Goal: Information Seeking & Learning: Learn about a topic

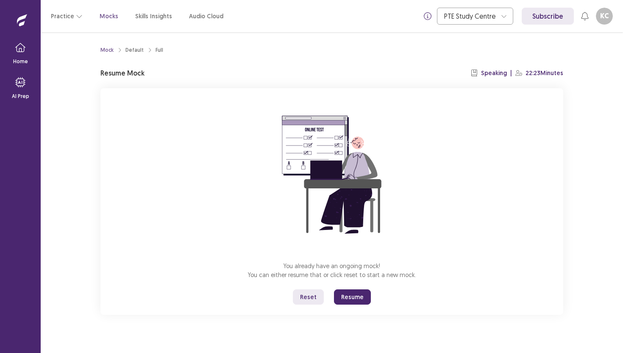
click at [353, 297] on button "Resume" at bounding box center [352, 296] width 37 height 15
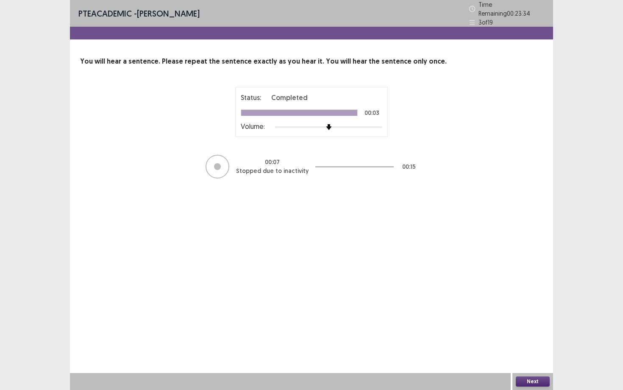
click at [525, 352] on button "Next" at bounding box center [533, 381] width 34 height 10
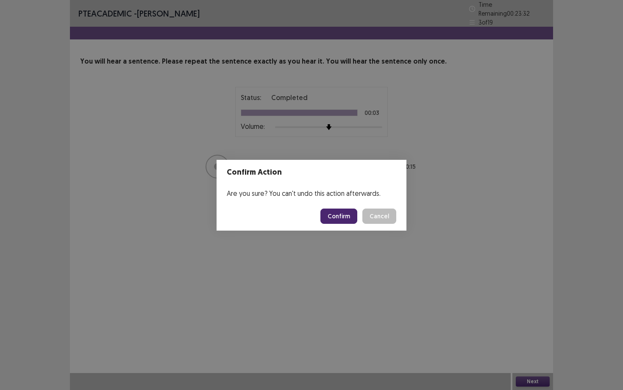
click at [339, 217] on button "Confirm" at bounding box center [338, 215] width 37 height 15
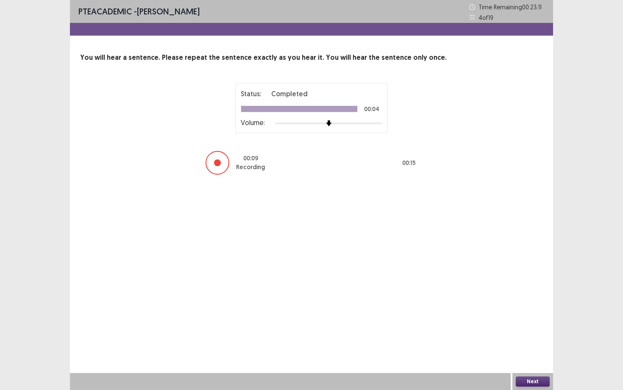
click at [538, 352] on button "Next" at bounding box center [533, 381] width 34 height 10
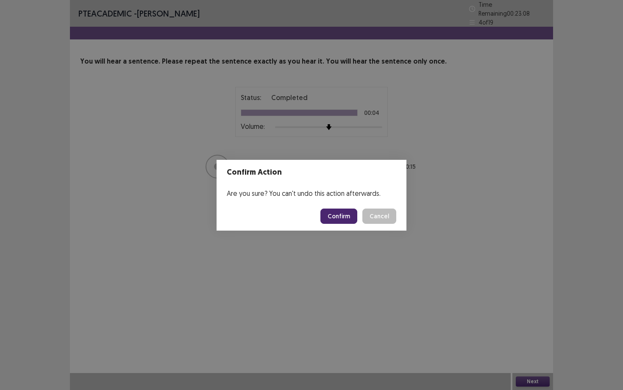
click at [331, 214] on button "Confirm" at bounding box center [338, 215] width 37 height 15
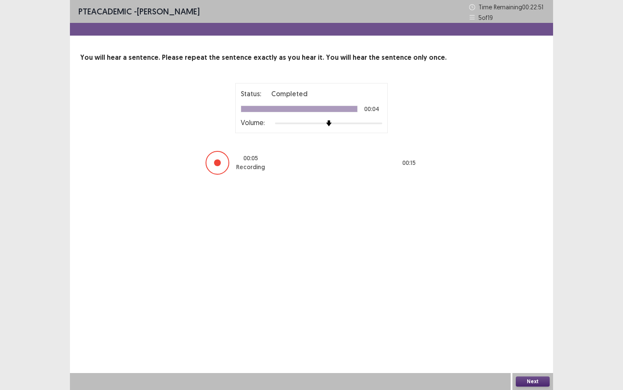
click at [539, 352] on button "Next" at bounding box center [533, 381] width 34 height 10
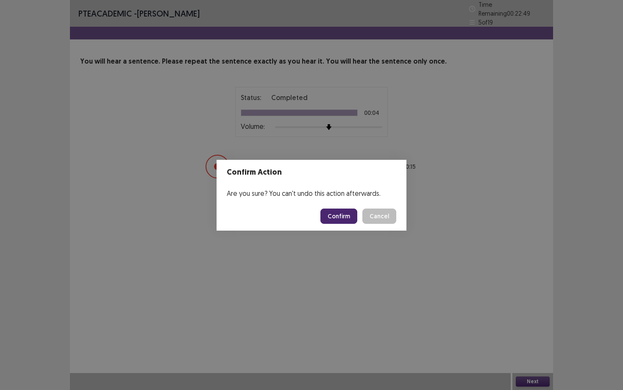
click at [343, 216] on button "Confirm" at bounding box center [338, 215] width 37 height 15
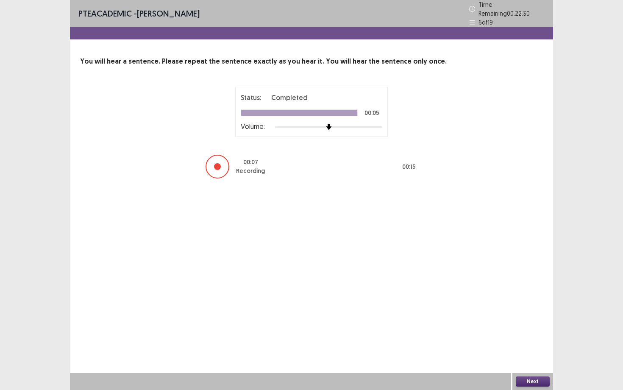
click at [544, 352] on button "Next" at bounding box center [533, 381] width 34 height 10
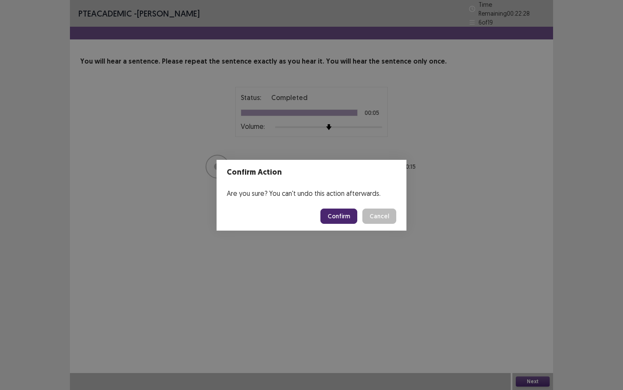
click at [342, 211] on button "Confirm" at bounding box center [338, 215] width 37 height 15
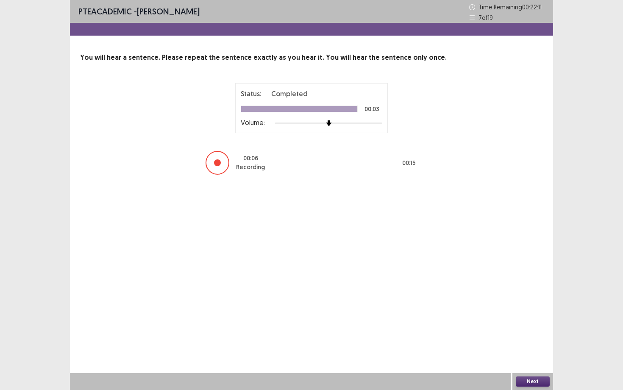
click at [536, 352] on button "Next" at bounding box center [533, 381] width 34 height 10
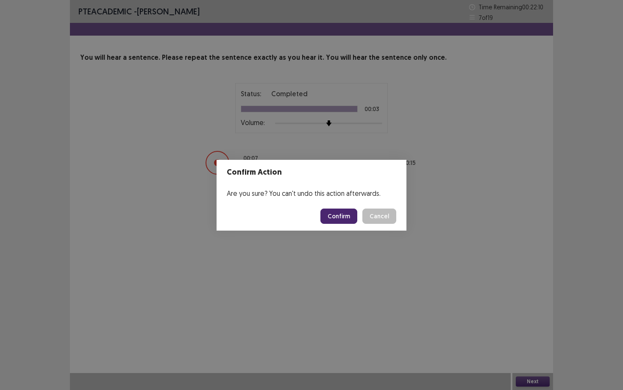
click at [337, 216] on button "Confirm" at bounding box center [338, 215] width 37 height 15
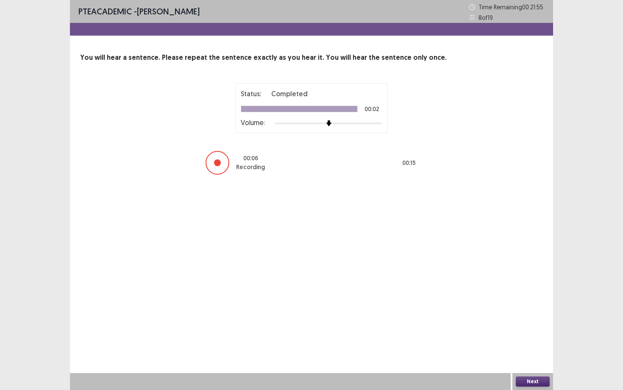
click at [529, 352] on button "Next" at bounding box center [533, 381] width 34 height 10
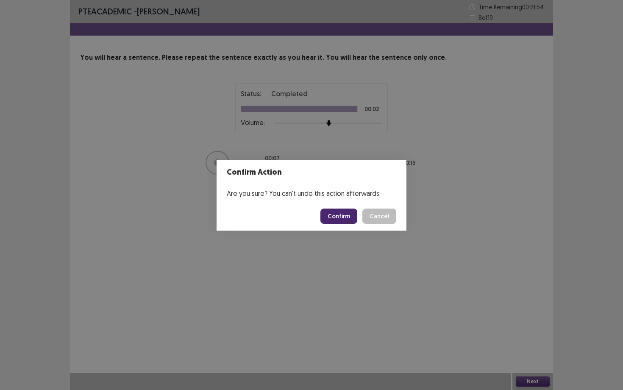
click at [333, 219] on button "Confirm" at bounding box center [338, 215] width 37 height 15
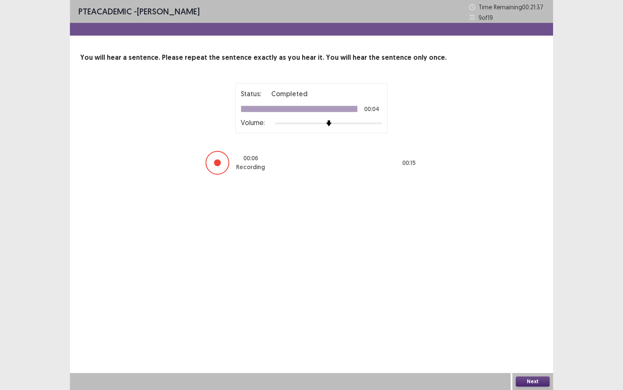
click at [535, 352] on button "Next" at bounding box center [533, 381] width 34 height 10
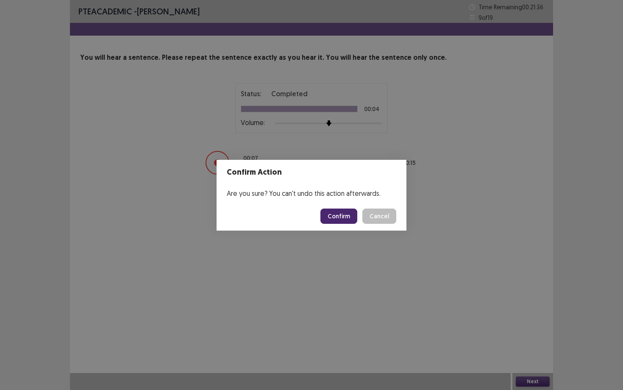
click at [333, 215] on button "Confirm" at bounding box center [338, 215] width 37 height 15
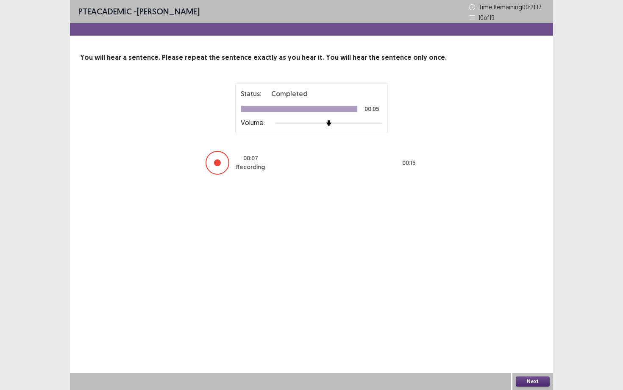
click at [536, 352] on button "Next" at bounding box center [533, 381] width 34 height 10
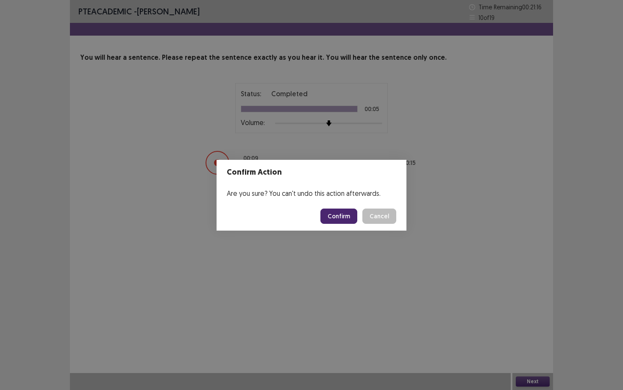
click at [334, 211] on button "Confirm" at bounding box center [338, 215] width 37 height 15
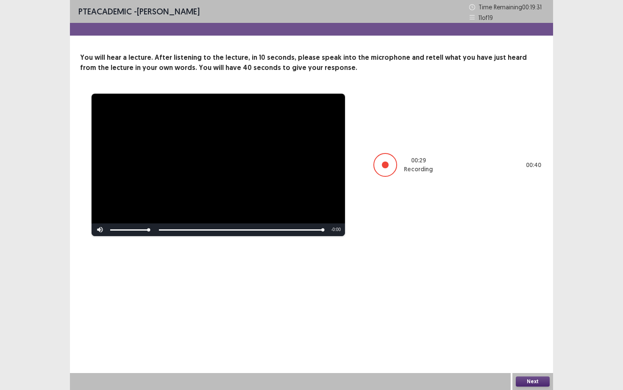
click at [539, 352] on button "Next" at bounding box center [533, 381] width 34 height 10
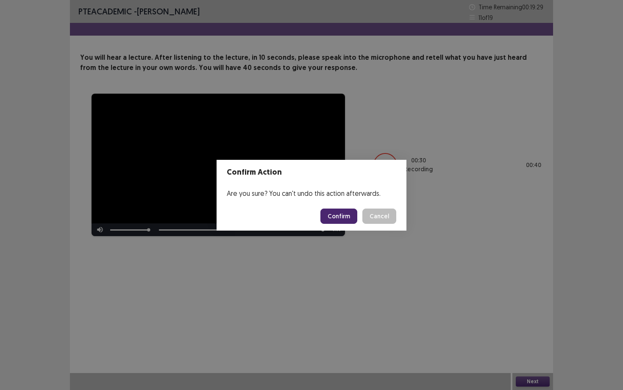
click at [341, 212] on button "Confirm" at bounding box center [338, 215] width 37 height 15
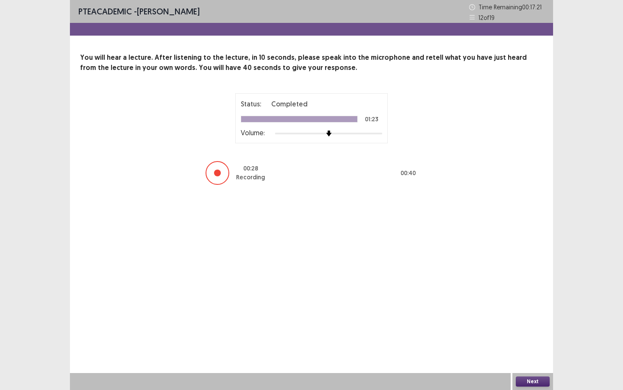
click at [539, 352] on button "Next" at bounding box center [533, 381] width 34 height 10
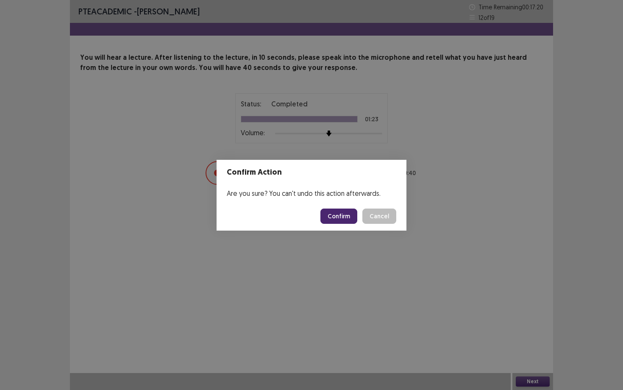
click at [336, 219] on button "Confirm" at bounding box center [338, 215] width 37 height 15
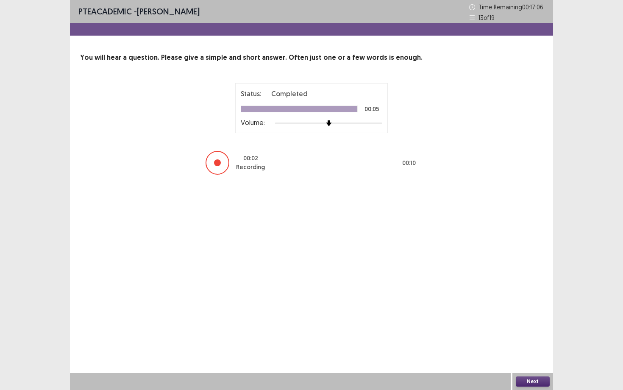
click at [536, 352] on button "Next" at bounding box center [533, 381] width 34 height 10
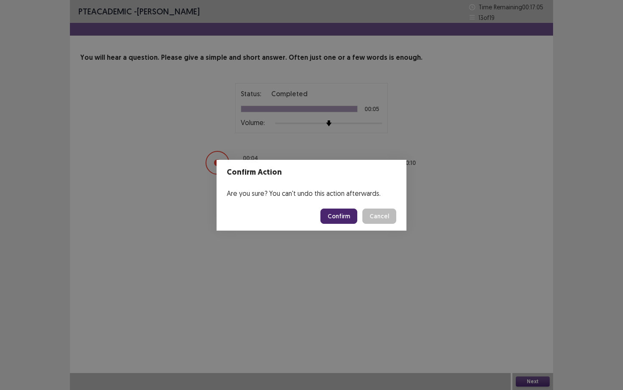
click at [333, 214] on button "Confirm" at bounding box center [338, 215] width 37 height 15
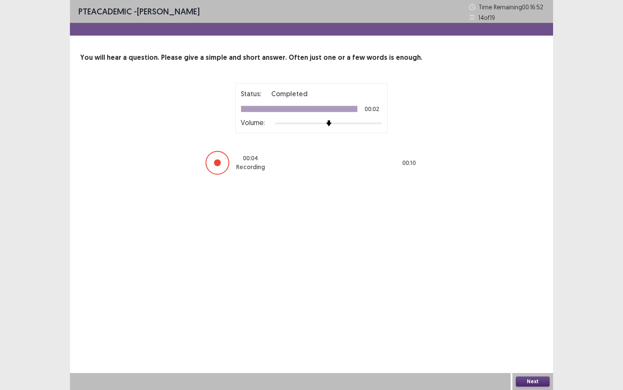
click at [529, 352] on button "Next" at bounding box center [533, 381] width 34 height 10
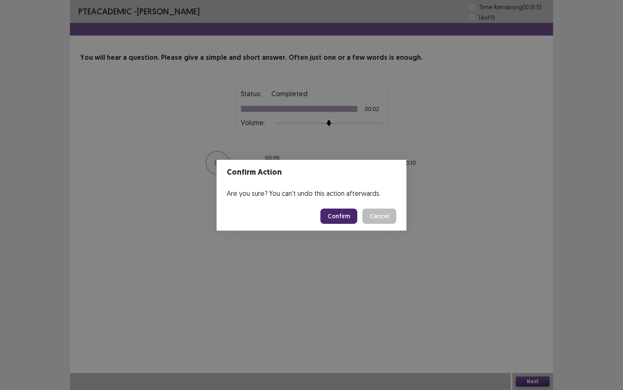
click at [344, 217] on button "Confirm" at bounding box center [338, 215] width 37 height 15
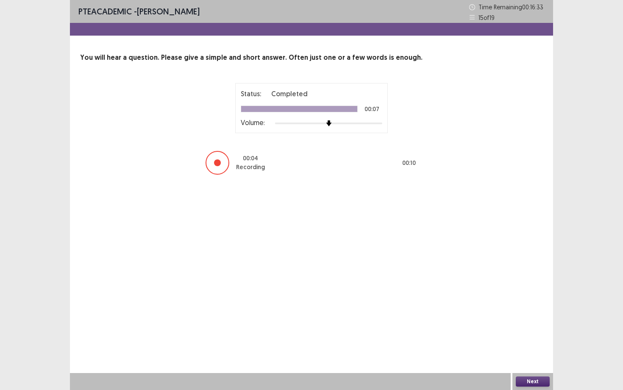
click at [538, 352] on button "Next" at bounding box center [533, 381] width 34 height 10
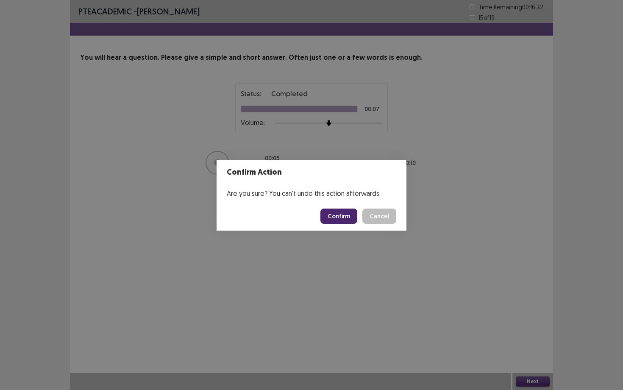
click at [338, 218] on button "Confirm" at bounding box center [338, 215] width 37 height 15
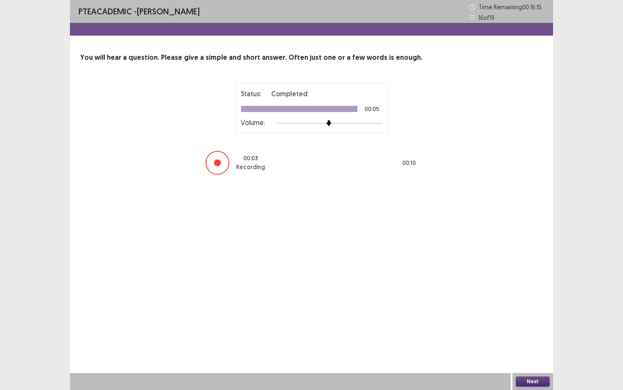
click at [537, 352] on button "Next" at bounding box center [533, 381] width 34 height 10
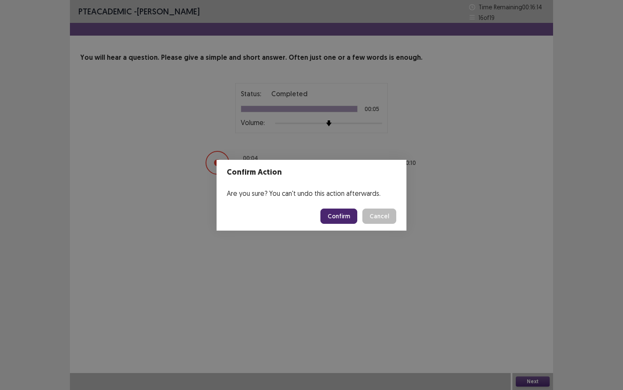
click at [336, 218] on button "Confirm" at bounding box center [338, 215] width 37 height 15
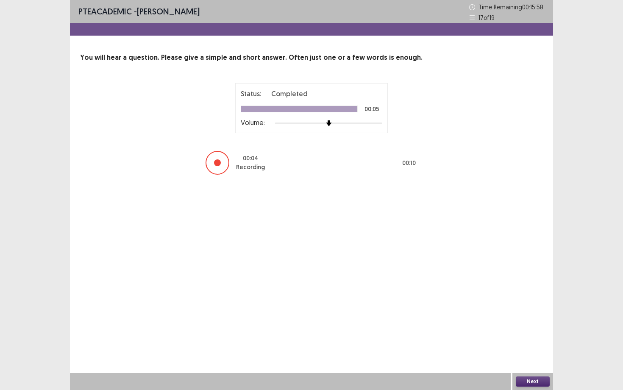
click at [532, 352] on button "Next" at bounding box center [533, 381] width 34 height 10
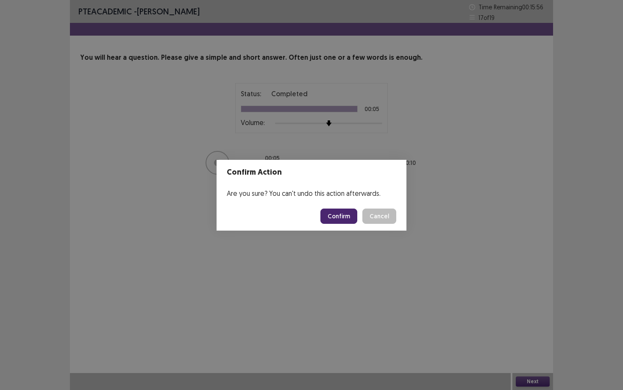
click at [340, 220] on button "Confirm" at bounding box center [338, 215] width 37 height 15
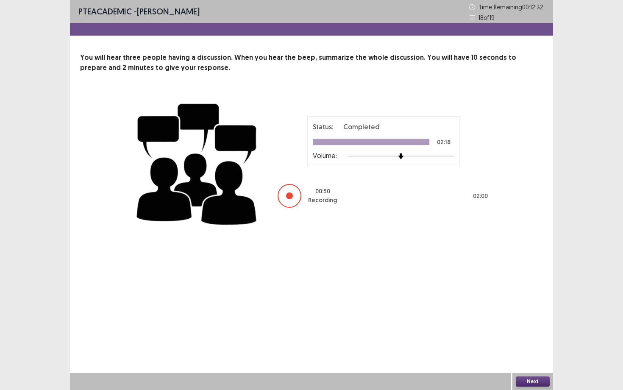
click at [542, 352] on button "Next" at bounding box center [533, 381] width 34 height 10
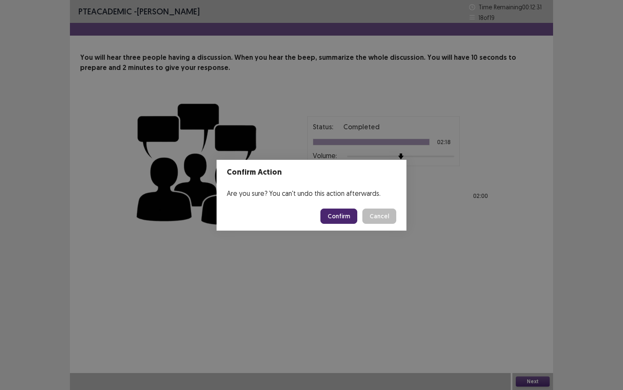
click at [342, 222] on button "Confirm" at bounding box center [338, 215] width 37 height 15
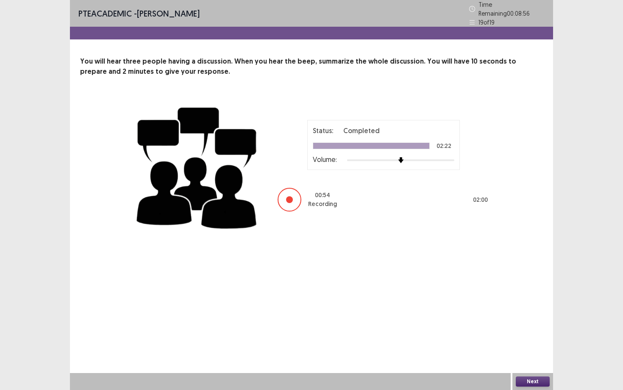
click at [528, 352] on button "Next" at bounding box center [533, 381] width 34 height 10
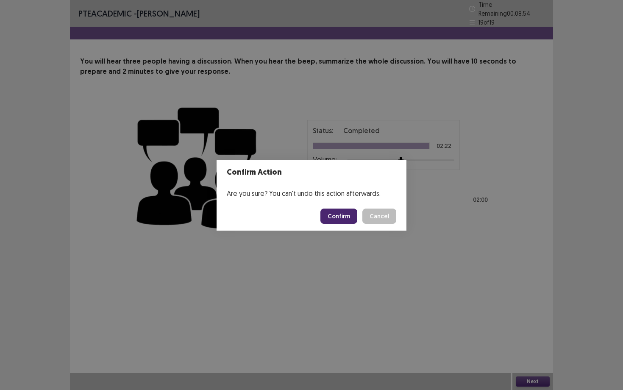
click at [331, 215] on button "Confirm" at bounding box center [338, 215] width 37 height 15
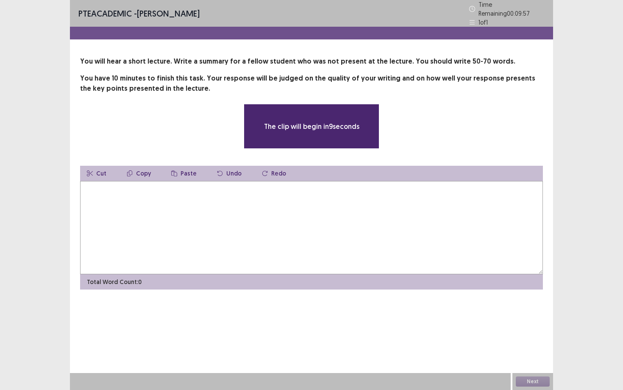
click at [289, 192] on textarea at bounding box center [311, 227] width 463 height 93
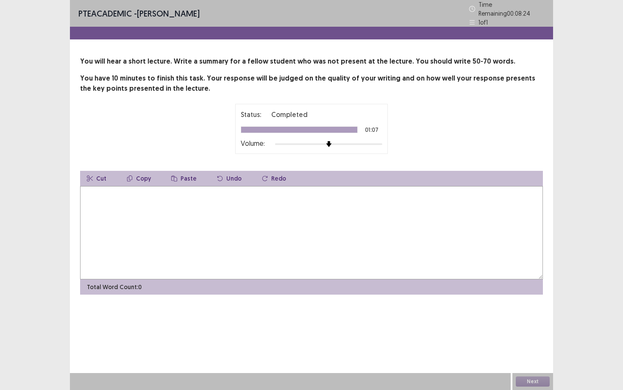
click at [268, 188] on textarea at bounding box center [311, 232] width 463 height 93
type textarea "*"
click at [228, 191] on textarea "**********" at bounding box center [311, 232] width 463 height 93
click at [381, 193] on textarea "**********" at bounding box center [311, 232] width 463 height 93
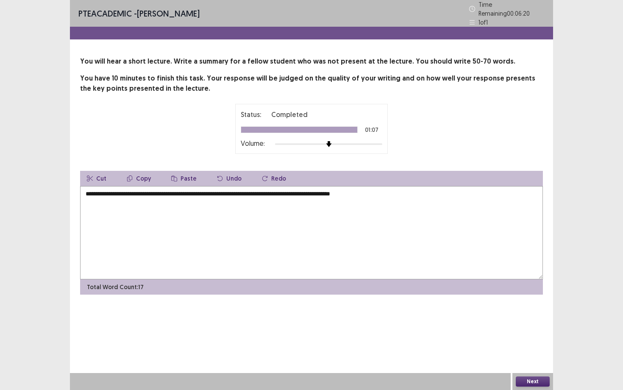
click at [261, 190] on textarea "**********" at bounding box center [311, 232] width 463 height 93
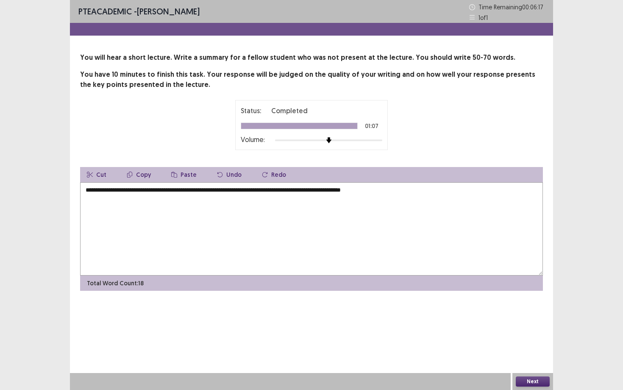
click at [403, 193] on textarea "**********" at bounding box center [311, 228] width 463 height 93
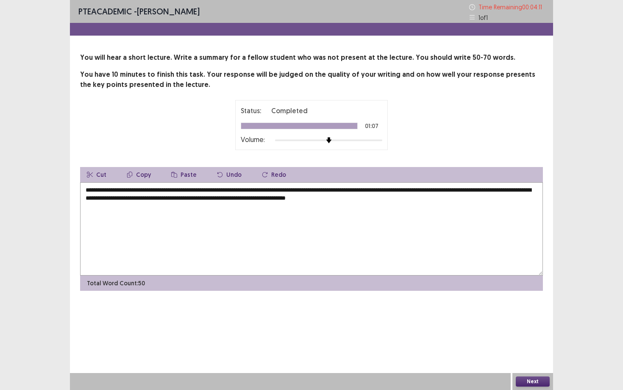
type textarea "**********"
click at [534, 352] on button "Next" at bounding box center [533, 381] width 34 height 10
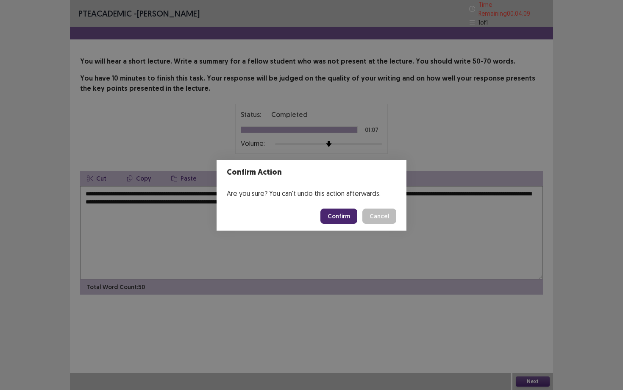
click at [335, 214] on button "Confirm" at bounding box center [338, 215] width 37 height 15
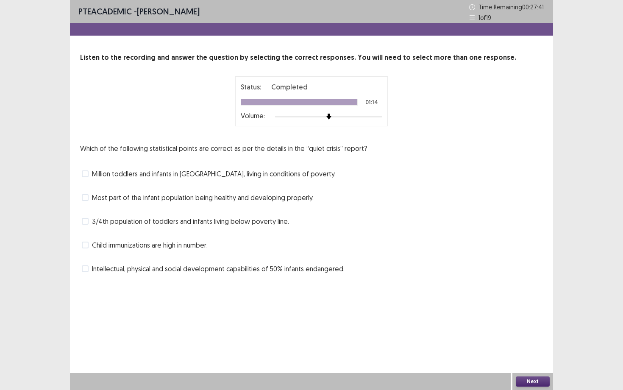
click at [85, 270] on span at bounding box center [85, 268] width 7 height 7
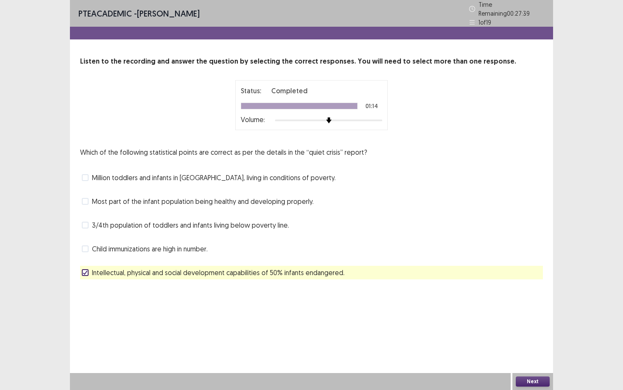
click at [86, 174] on span at bounding box center [85, 177] width 7 height 7
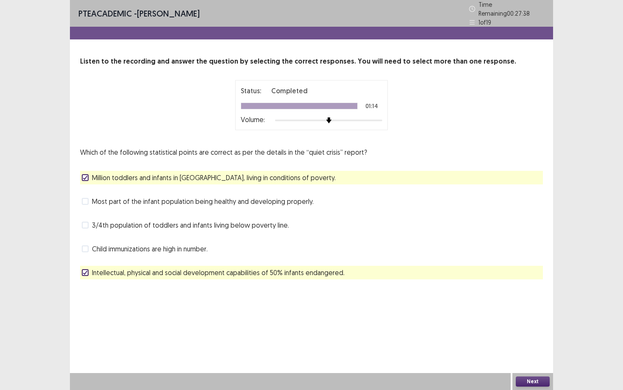
click at [85, 270] on icon at bounding box center [85, 272] width 5 height 4
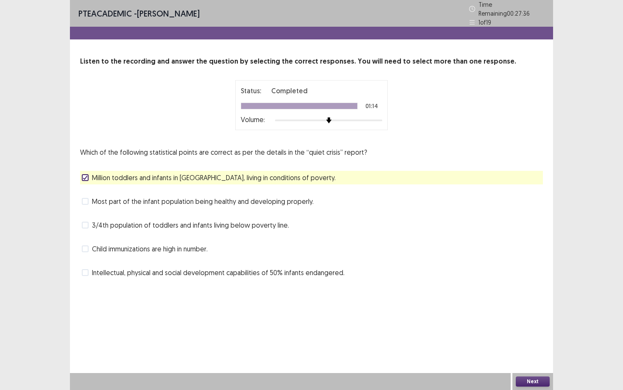
click at [536, 352] on button "Next" at bounding box center [533, 381] width 34 height 10
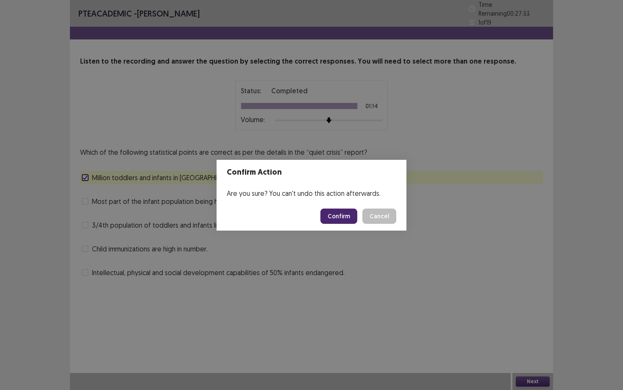
click at [95, 278] on div "Confirm Action Are you sure? You can't undo this action afterwards. Confirm Can…" at bounding box center [311, 195] width 623 height 390
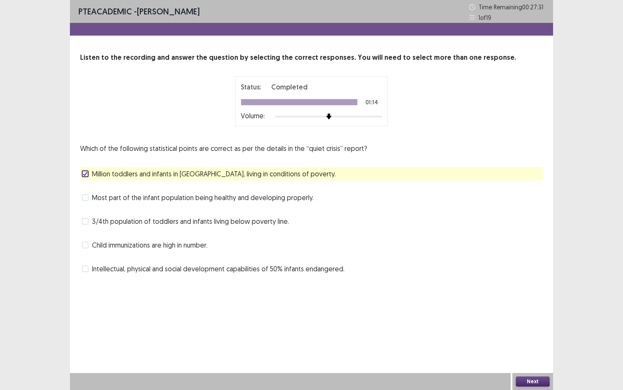
click at [84, 267] on span at bounding box center [85, 268] width 7 height 7
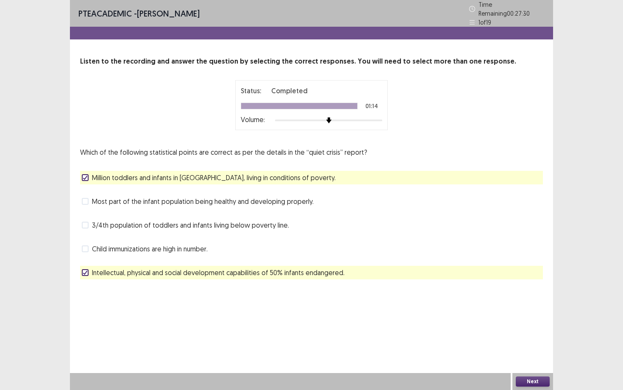
click at [525, 352] on button "Next" at bounding box center [533, 381] width 34 height 10
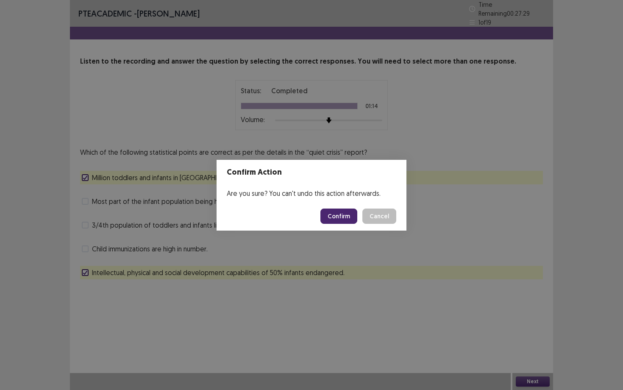
click at [335, 218] on button "Confirm" at bounding box center [338, 215] width 37 height 15
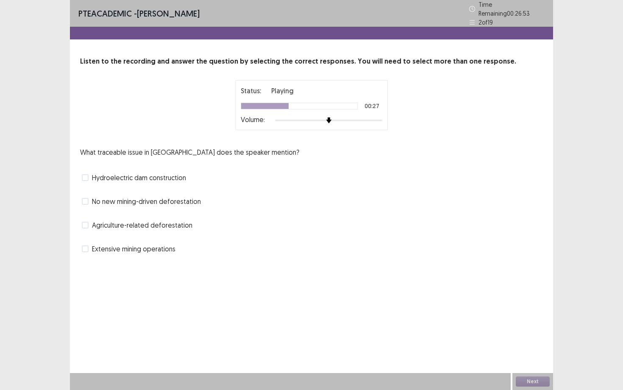
click at [89, 222] on label "Agriculture-related deforestation" at bounding box center [137, 225] width 111 height 10
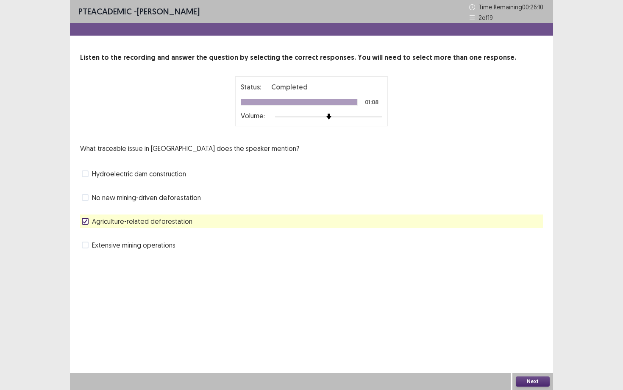
click at [531, 352] on button "Next" at bounding box center [533, 381] width 34 height 10
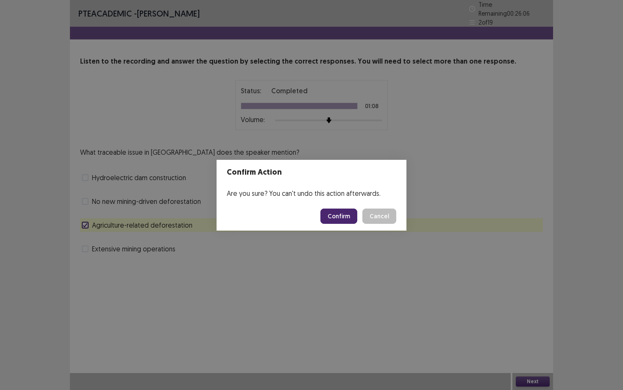
click at [344, 215] on button "Confirm" at bounding box center [338, 215] width 37 height 15
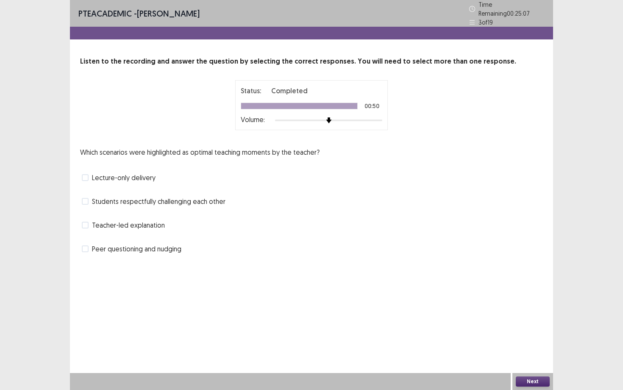
click at [89, 198] on label "Students respectfully challenging each other" at bounding box center [154, 201] width 144 height 10
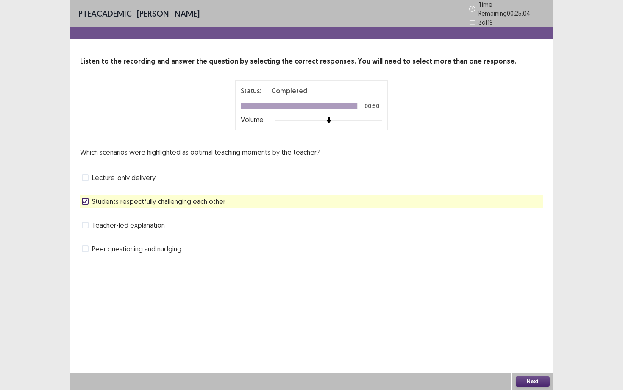
click at [526, 352] on button "Next" at bounding box center [533, 381] width 34 height 10
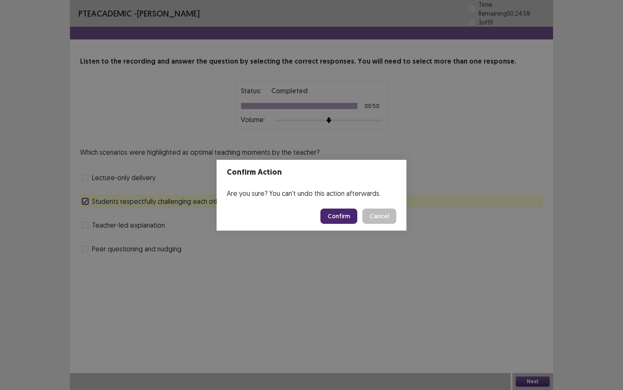
click at [328, 217] on button "Confirm" at bounding box center [338, 215] width 37 height 15
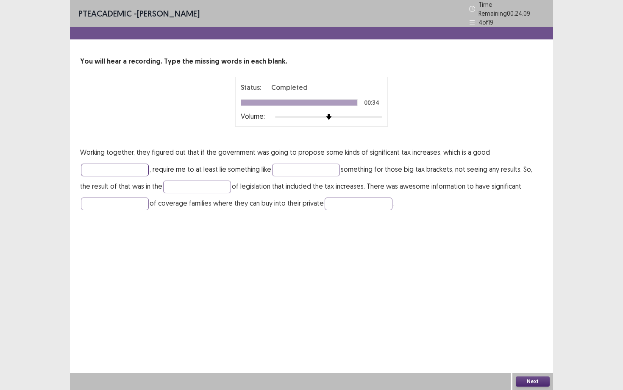
click at [146, 169] on input "text" at bounding box center [115, 170] width 68 height 13
type input "********"
click at [314, 169] on input "text" at bounding box center [306, 170] width 68 height 13
type input "*******"
click at [199, 182] on input "text" at bounding box center [197, 187] width 68 height 13
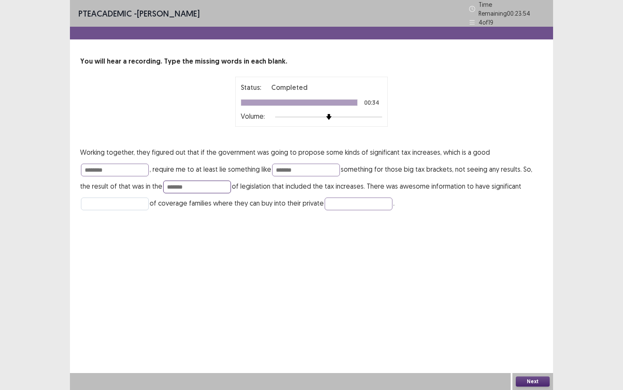
type input "*******"
click at [129, 205] on input "text" at bounding box center [115, 203] width 68 height 13
type input "*********"
click at [352, 200] on input "text" at bounding box center [359, 203] width 68 height 13
type input "*********"
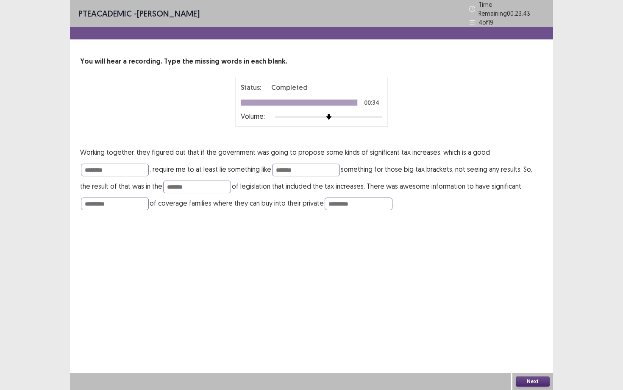
click at [537, 352] on button "Next" at bounding box center [533, 381] width 34 height 10
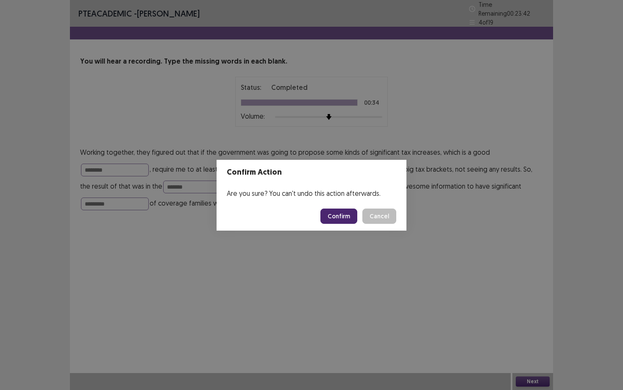
click at [341, 215] on button "Confirm" at bounding box center [338, 215] width 37 height 15
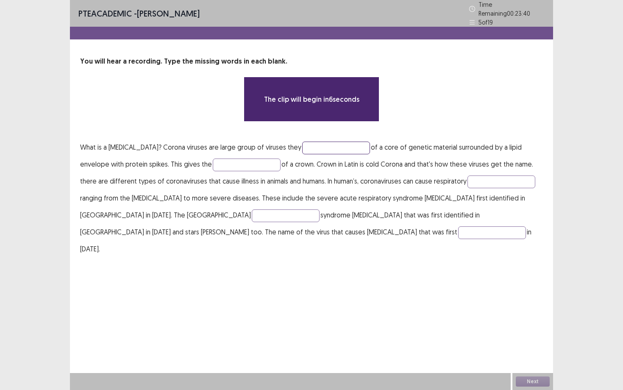
click at [302, 147] on input "text" at bounding box center [336, 148] width 68 height 13
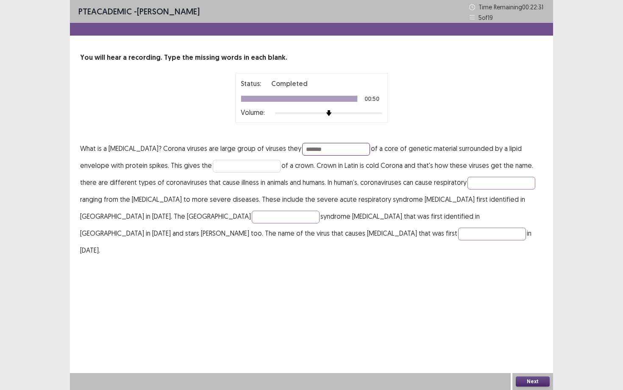
type input "*******"
click at [214, 166] on input "text" at bounding box center [247, 166] width 68 height 13
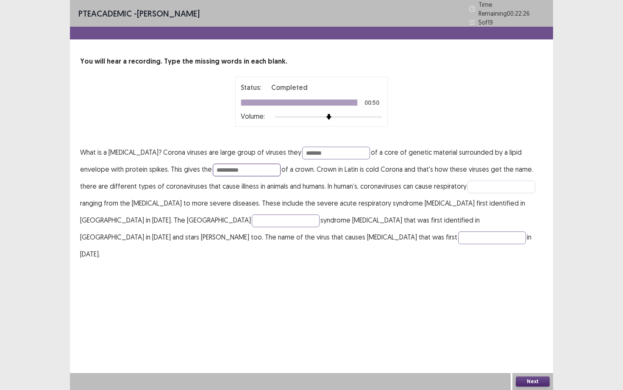
type input "**********"
click at [467, 181] on input "text" at bounding box center [501, 187] width 68 height 13
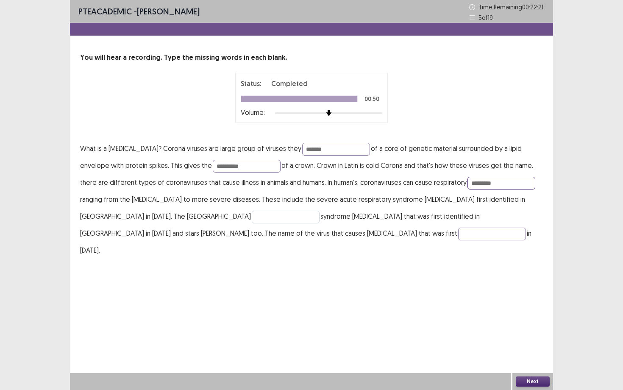
type input "*********"
click at [252, 212] on input "text" at bounding box center [286, 217] width 68 height 13
drag, startPoint x: 406, startPoint y: 182, endPoint x: 246, endPoint y: 211, distance: 162.3
click at [246, 211] on p "**********" at bounding box center [311, 199] width 463 height 119
click at [252, 219] on input "text" at bounding box center [286, 217] width 68 height 13
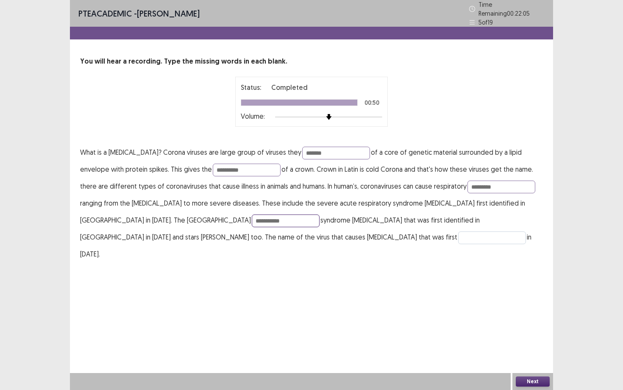
type input "**********"
click at [458, 237] on input "text" at bounding box center [492, 237] width 68 height 13
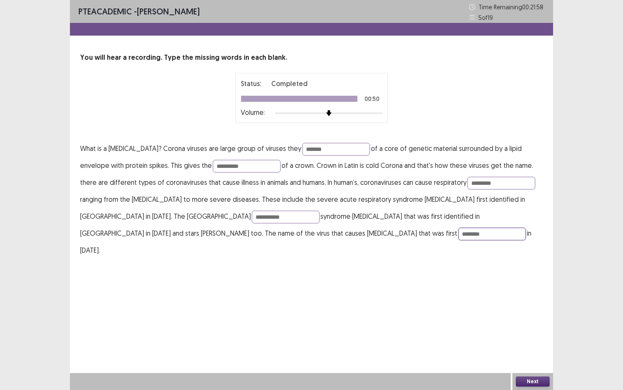
type input "********"
click at [534, 352] on button "Next" at bounding box center [533, 381] width 34 height 10
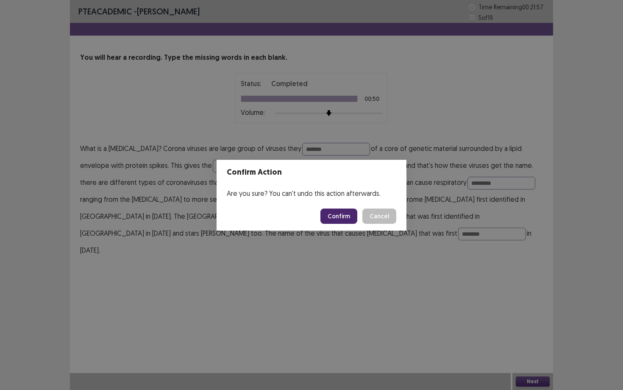
click at [341, 212] on button "Confirm" at bounding box center [338, 215] width 37 height 15
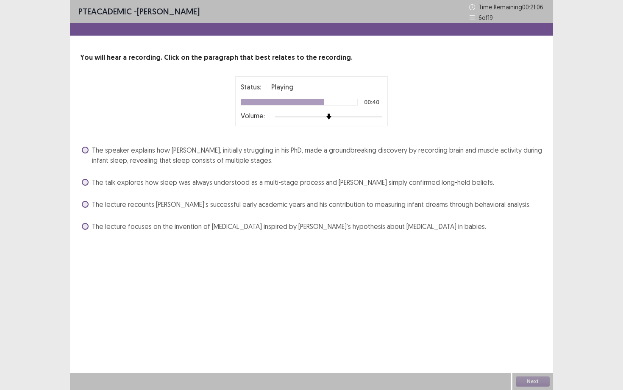
click at [86, 150] on span at bounding box center [85, 150] width 7 height 7
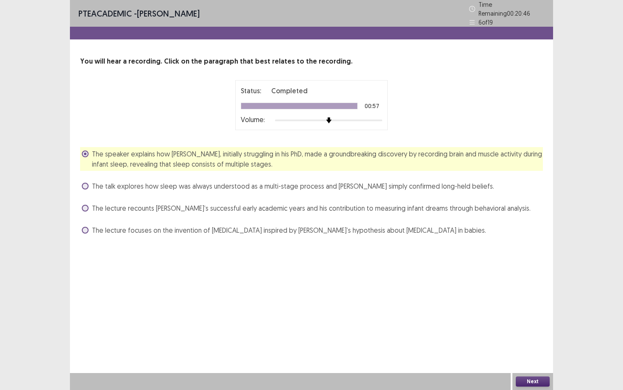
click at [531, 352] on button "Next" at bounding box center [533, 381] width 34 height 10
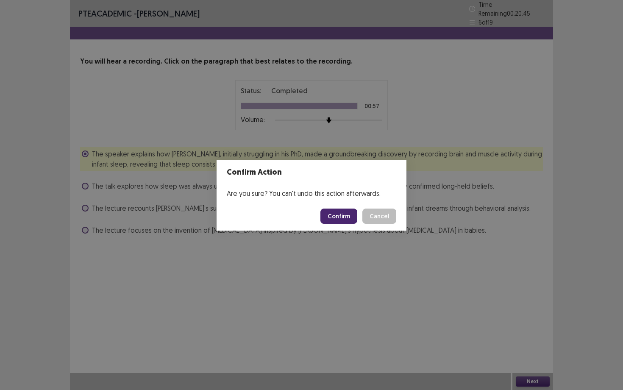
click at [348, 211] on button "Confirm" at bounding box center [338, 215] width 37 height 15
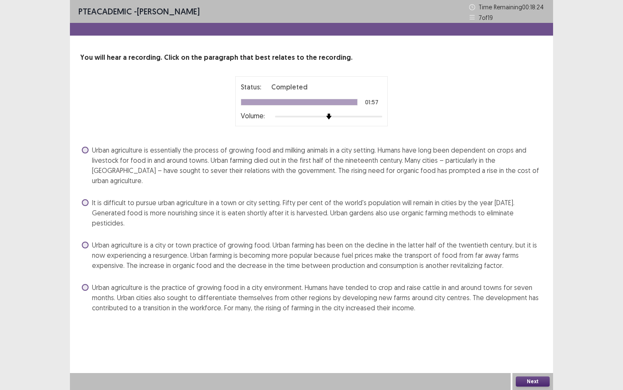
click at [85, 242] on span at bounding box center [85, 245] width 7 height 7
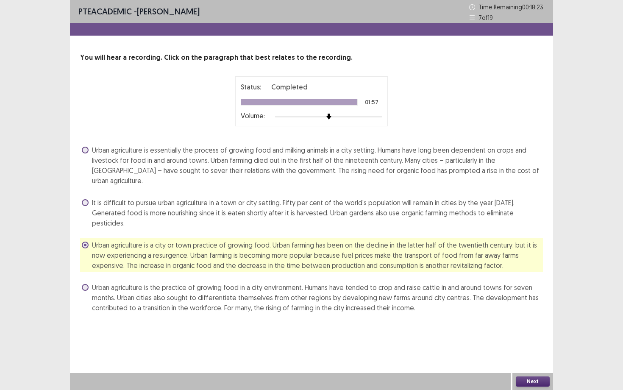
click at [542, 352] on button "Next" at bounding box center [533, 381] width 34 height 10
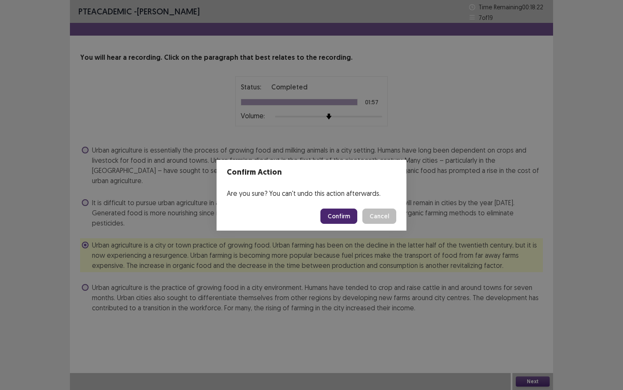
click at [348, 216] on button "Confirm" at bounding box center [338, 215] width 37 height 15
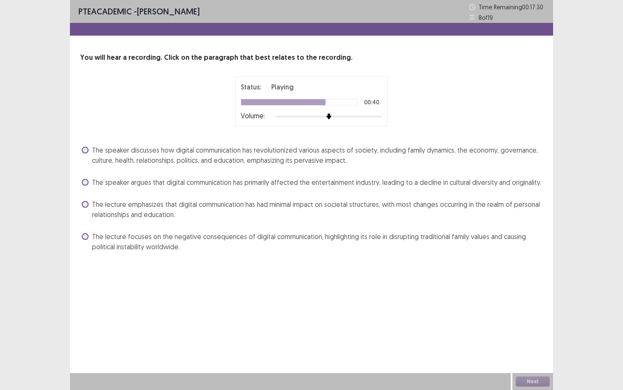
click at [89, 153] on label "The speaker discusses how digital communication has revolutionized various aspe…" at bounding box center [312, 155] width 461 height 20
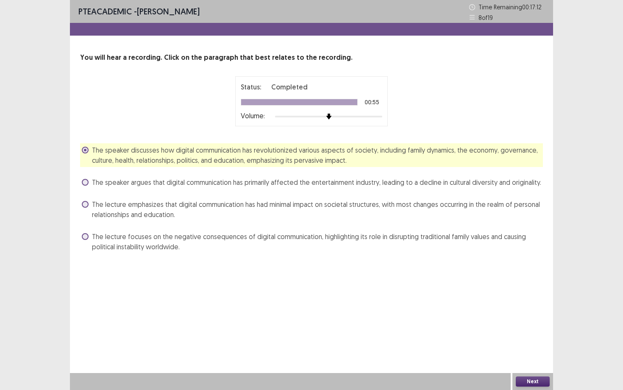
click at [530, 352] on button "Next" at bounding box center [533, 381] width 34 height 10
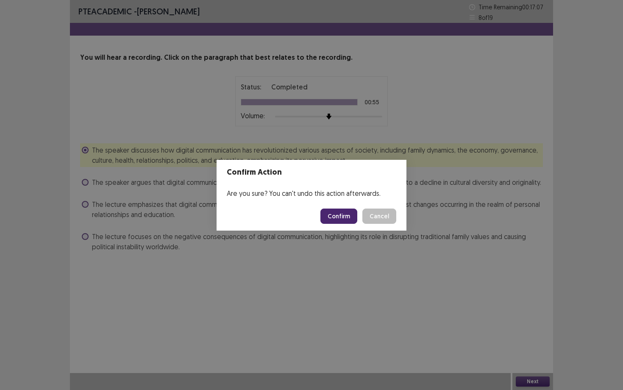
click at [340, 213] on button "Confirm" at bounding box center [338, 215] width 37 height 15
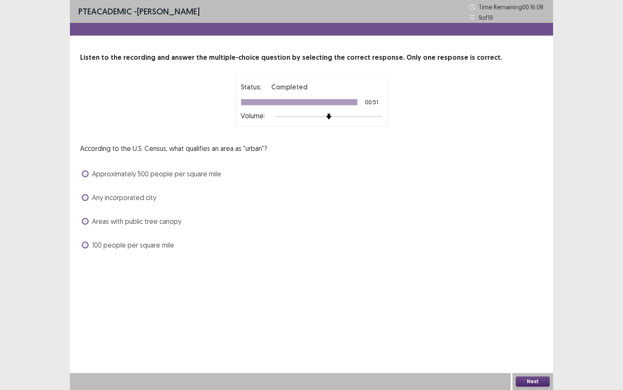
click at [86, 175] on span at bounding box center [85, 173] width 7 height 7
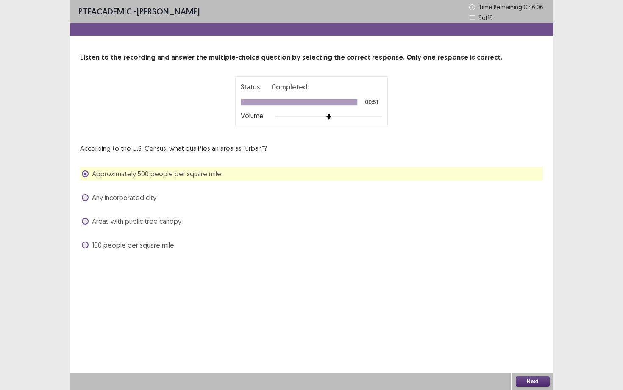
click at [528, 352] on button "Next" at bounding box center [533, 381] width 34 height 10
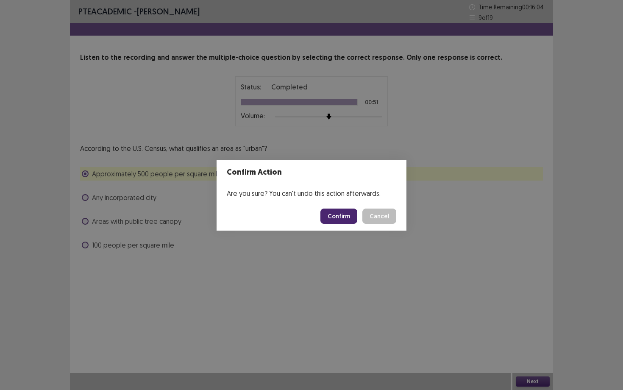
click at [343, 217] on button "Confirm" at bounding box center [338, 215] width 37 height 15
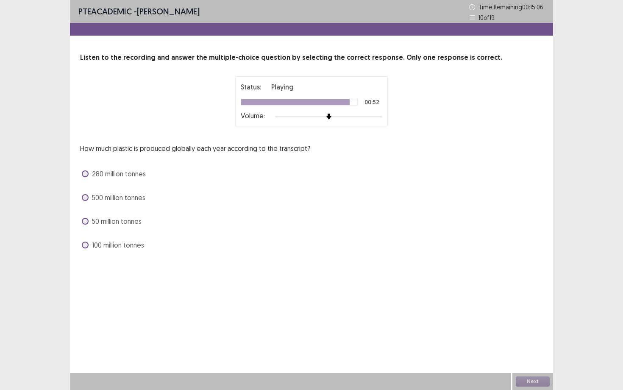
click at [86, 175] on span at bounding box center [85, 173] width 7 height 7
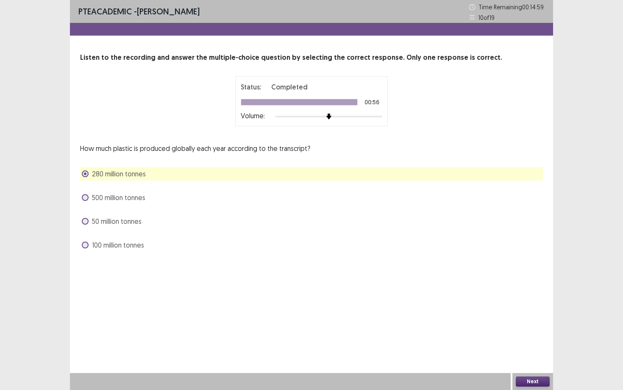
click at [541, 352] on button "Next" at bounding box center [533, 381] width 34 height 10
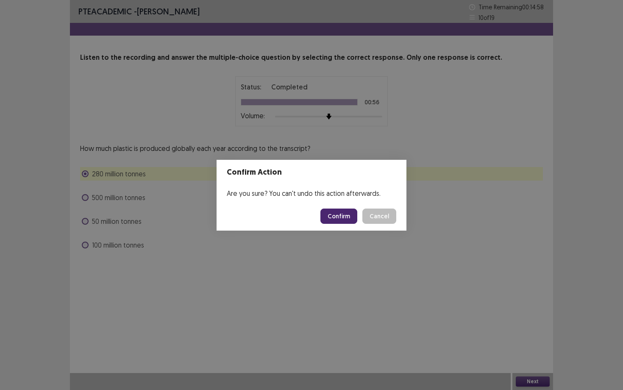
click at [349, 217] on button "Confirm" at bounding box center [338, 215] width 37 height 15
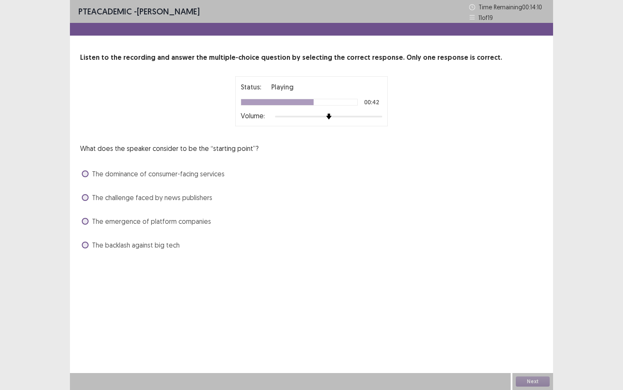
click at [84, 221] on span at bounding box center [85, 221] width 7 height 7
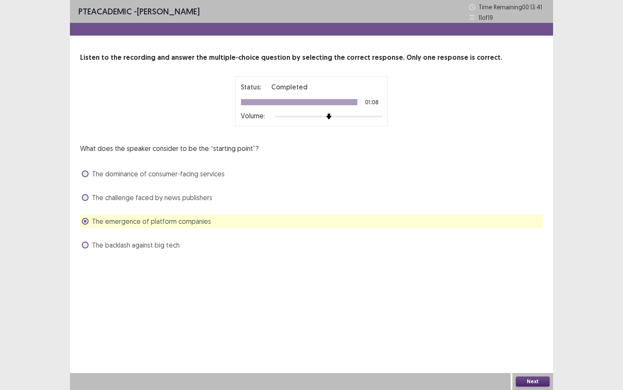
click at [540, 352] on button "Next" at bounding box center [533, 381] width 34 height 10
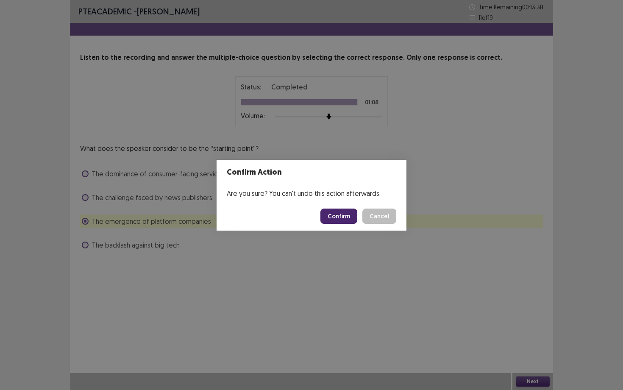
click at [345, 217] on button "Confirm" at bounding box center [338, 215] width 37 height 15
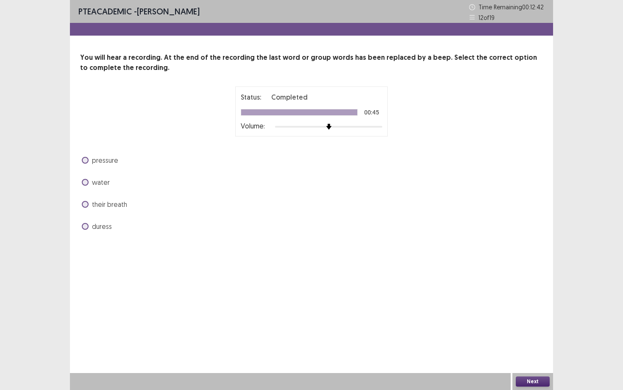
click at [87, 183] on span at bounding box center [85, 182] width 7 height 7
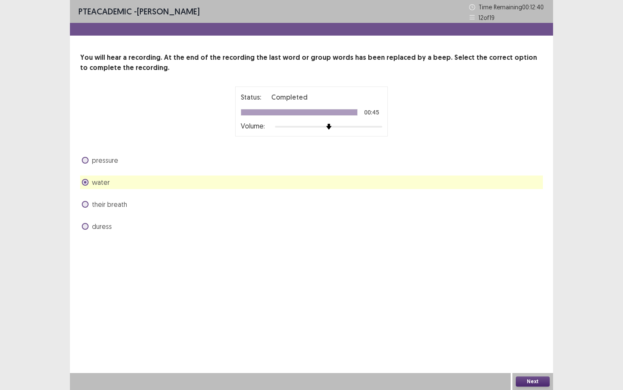
click at [535, 352] on button "Next" at bounding box center [533, 381] width 34 height 10
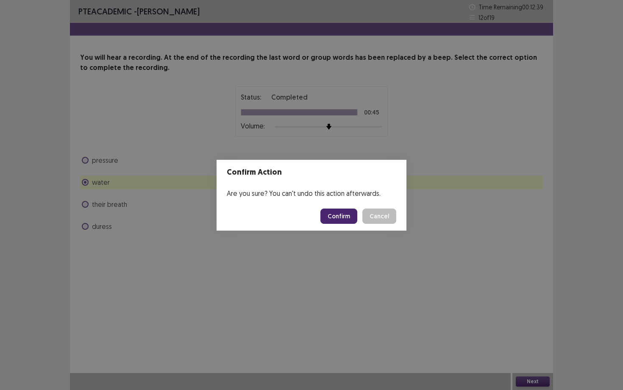
click at [344, 216] on button "Confirm" at bounding box center [338, 215] width 37 height 15
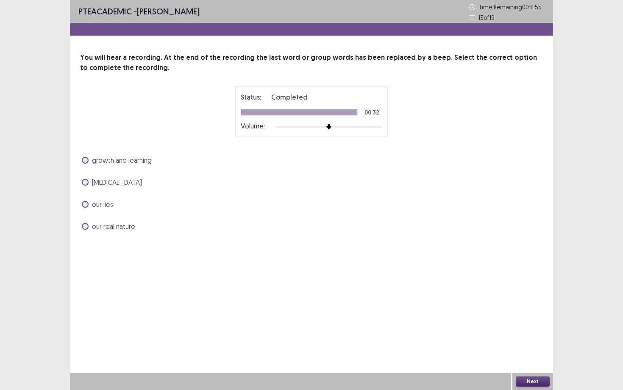
click at [85, 206] on span at bounding box center [85, 204] width 7 height 7
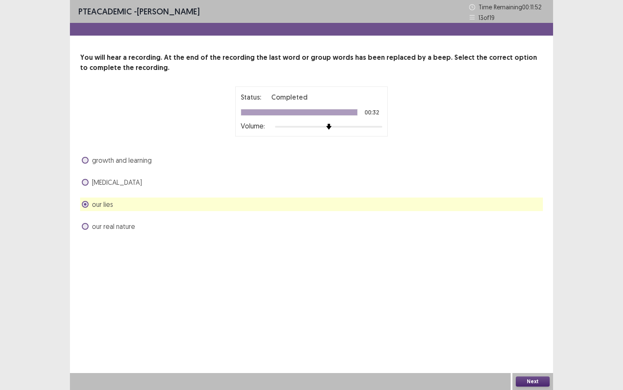
click at [533, 352] on button "Next" at bounding box center [533, 381] width 34 height 10
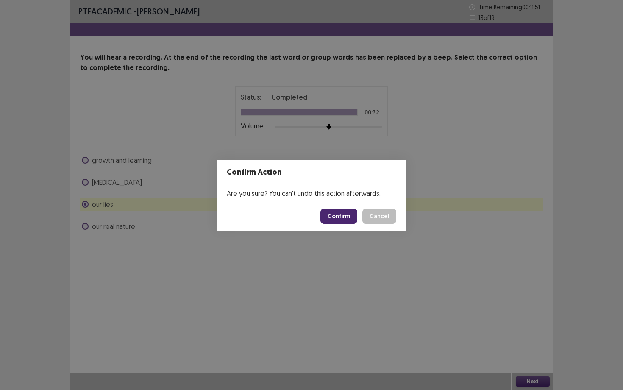
click at [336, 216] on button "Confirm" at bounding box center [338, 215] width 37 height 15
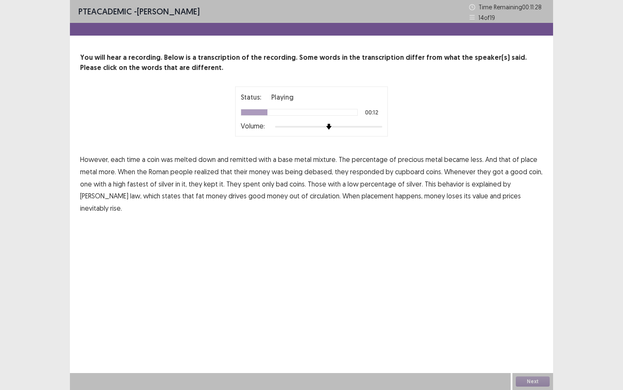
click at [526, 161] on span "place" at bounding box center [529, 159] width 17 height 10
click at [406, 171] on span "cupboard" at bounding box center [409, 172] width 29 height 10
click at [140, 185] on span "fastest" at bounding box center [137, 184] width 21 height 10
click at [196, 197] on span "fat" at bounding box center [200, 196] width 8 height 10
click at [361, 197] on span "placement" at bounding box center [377, 196] width 32 height 10
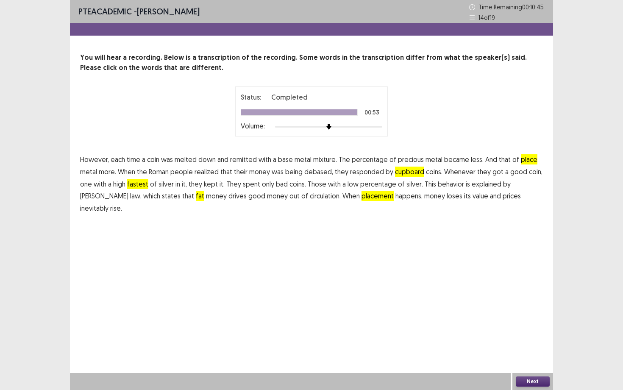
click at [528, 352] on button "Next" at bounding box center [533, 381] width 34 height 10
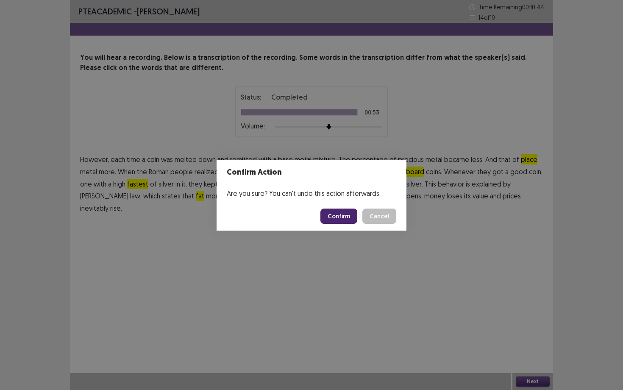
click at [344, 228] on footer "Confirm Cancel" at bounding box center [312, 216] width 190 height 29
click at [338, 214] on button "Confirm" at bounding box center [338, 215] width 37 height 15
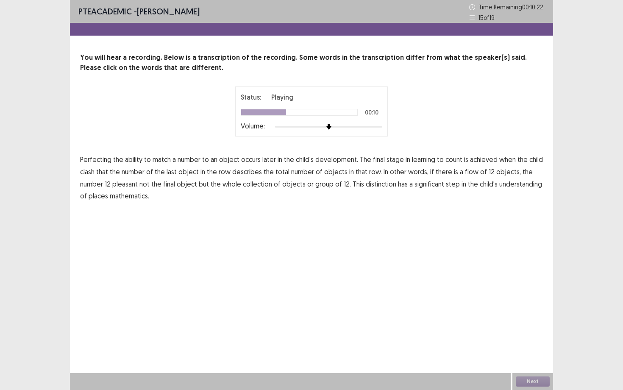
click at [87, 171] on span "clash" at bounding box center [87, 172] width 14 height 10
click at [465, 172] on span "flow" at bounding box center [472, 172] width 14 height 10
click at [97, 195] on span "places" at bounding box center [98, 196] width 19 height 10
click at [541, 352] on button "Next" at bounding box center [533, 381] width 34 height 10
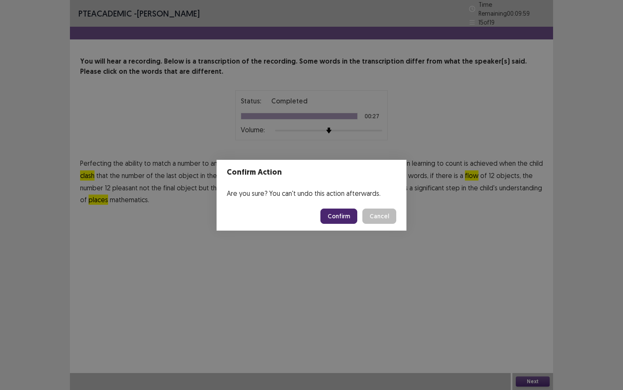
click at [334, 214] on button "Confirm" at bounding box center [338, 215] width 37 height 15
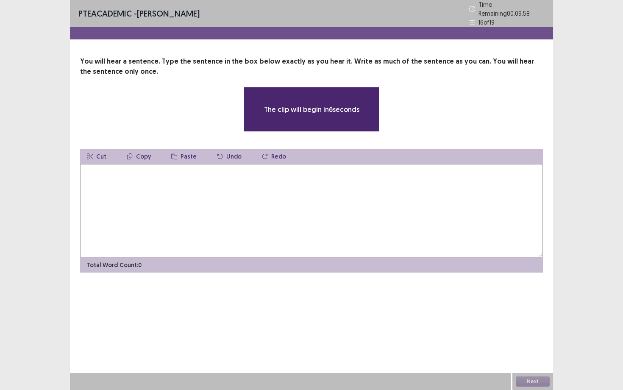
click at [315, 187] on textarea at bounding box center [311, 210] width 463 height 93
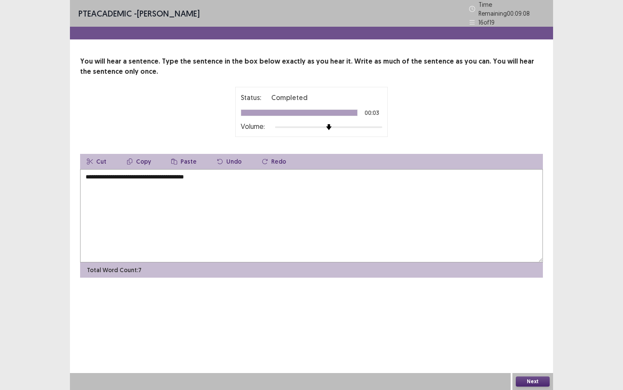
type textarea "**********"
click at [525, 352] on div "Next" at bounding box center [532, 381] width 41 height 17
click at [541, 352] on button "Next" at bounding box center [533, 381] width 34 height 10
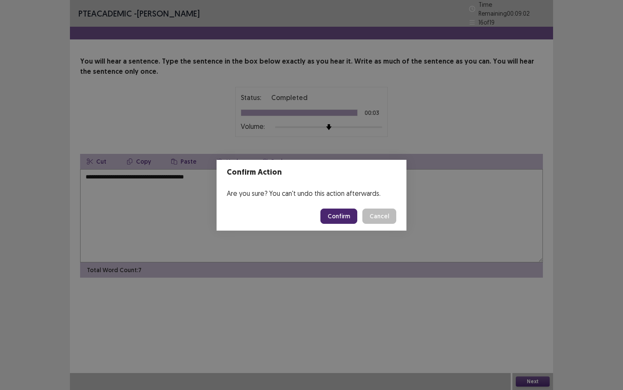
click at [343, 217] on button "Confirm" at bounding box center [338, 215] width 37 height 15
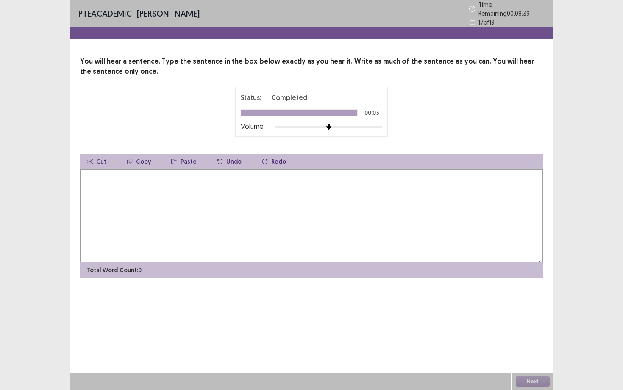
click at [308, 191] on textarea at bounding box center [311, 215] width 463 height 93
type textarea "**********"
click at [521, 352] on button "Next" at bounding box center [533, 381] width 34 height 10
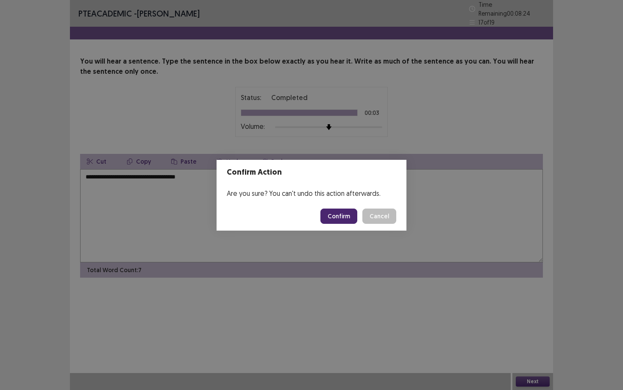
click at [330, 210] on button "Confirm" at bounding box center [338, 215] width 37 height 15
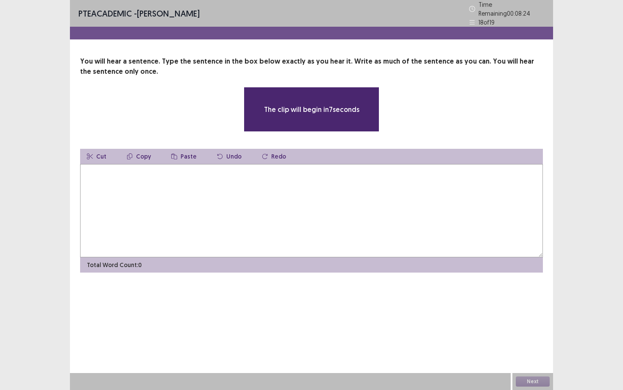
click at [294, 177] on textarea at bounding box center [311, 210] width 463 height 93
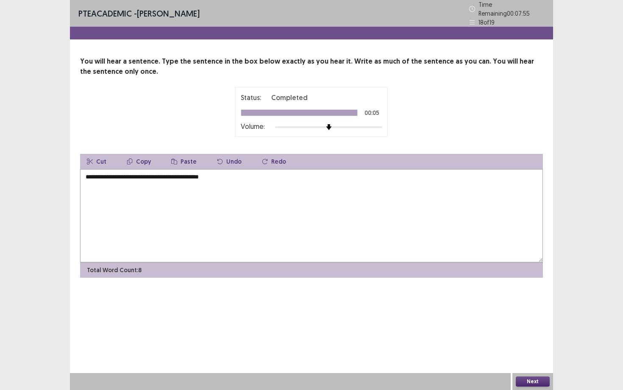
click at [177, 175] on textarea "**********" at bounding box center [311, 215] width 463 height 93
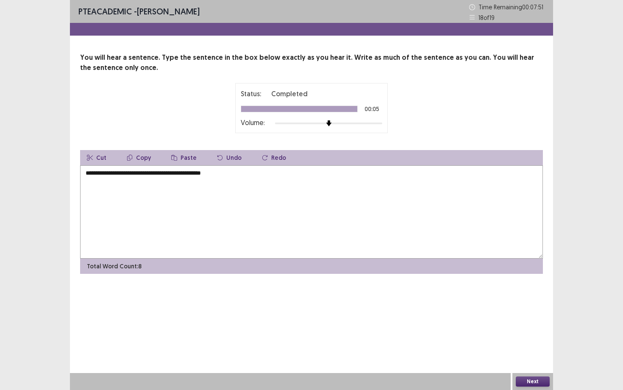
click at [229, 175] on textarea "**********" at bounding box center [311, 211] width 463 height 93
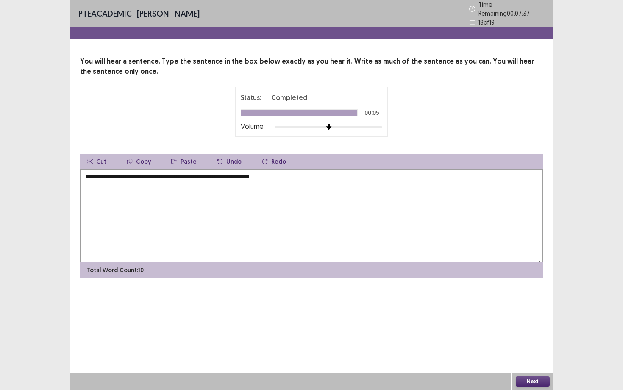
type textarea "**********"
click at [527, 352] on button "Next" at bounding box center [533, 381] width 34 height 10
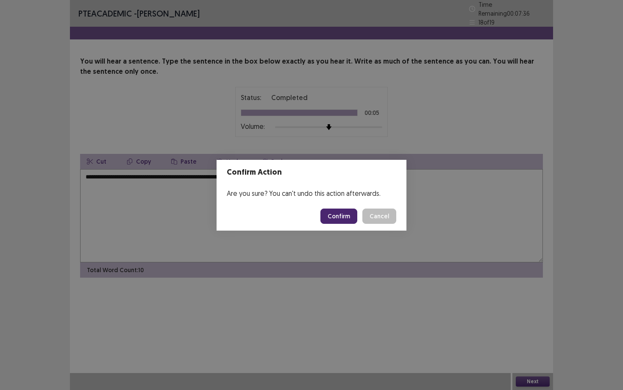
click at [347, 218] on button "Confirm" at bounding box center [338, 215] width 37 height 15
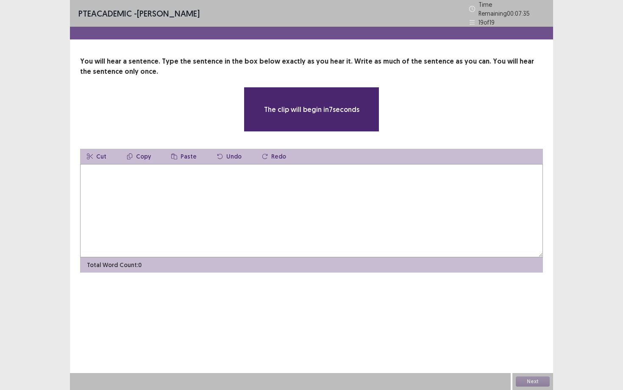
click at [316, 180] on textarea at bounding box center [311, 210] width 463 height 93
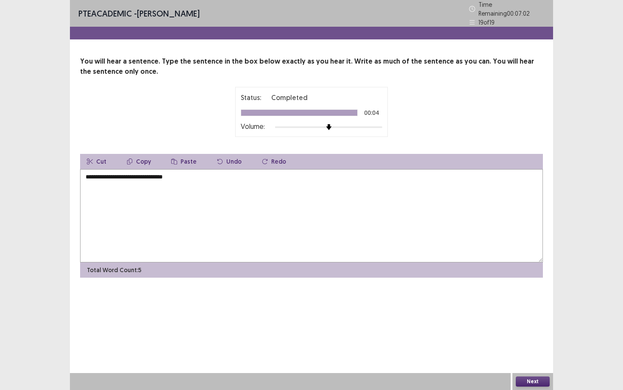
type textarea "**********"
click at [528, 352] on button "Next" at bounding box center [533, 381] width 34 height 10
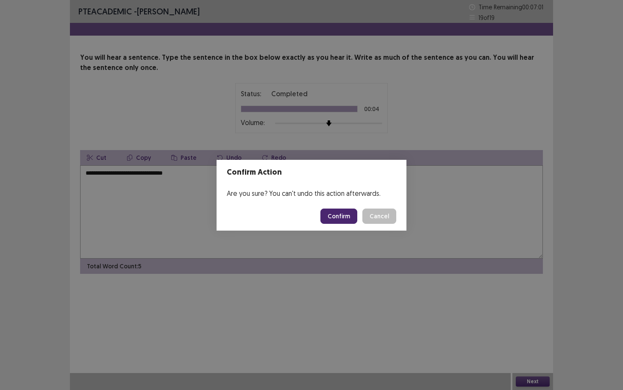
click at [339, 222] on button "Confirm" at bounding box center [338, 215] width 37 height 15
